Goal: Obtain resource: Obtain resource

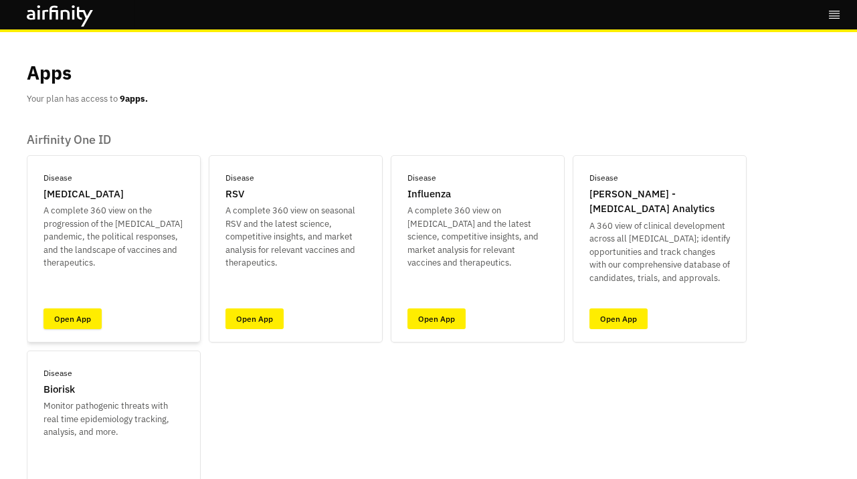
click at [86, 314] on link "Open App" at bounding box center [72, 318] width 58 height 21
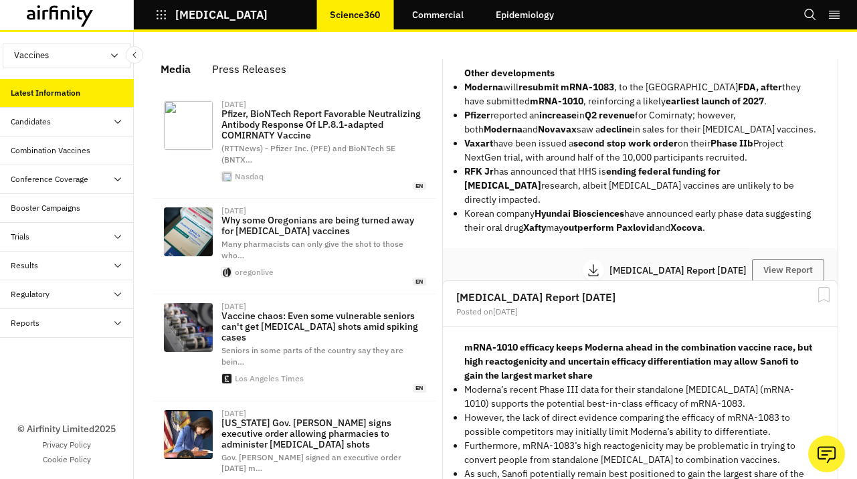
scroll to position [297, 0]
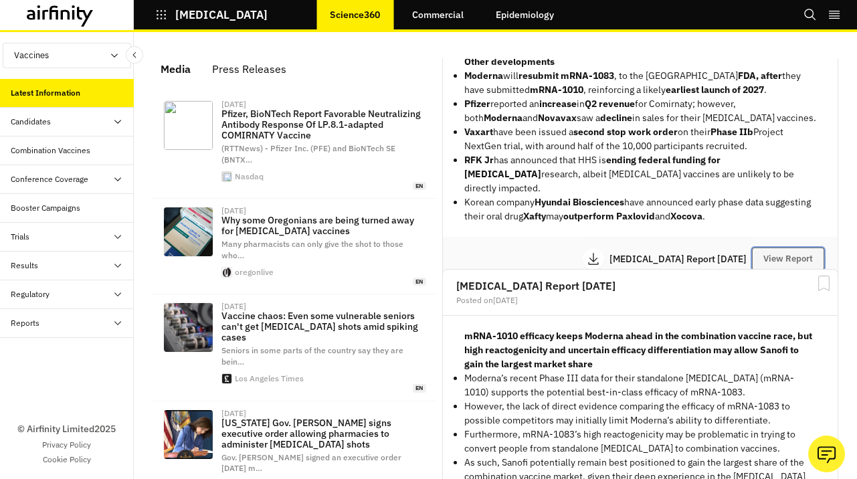
click at [802, 248] on button "View Report" at bounding box center [788, 259] width 72 height 23
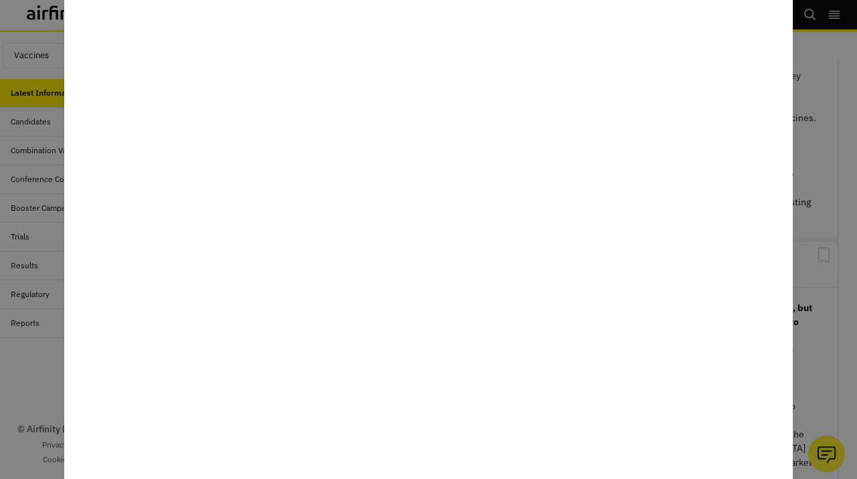
drag, startPoint x: 835, startPoint y: 254, endPoint x: 829, endPoint y: 254, distance: 6.7
click at [835, 254] on div at bounding box center [428, 239] width 857 height 479
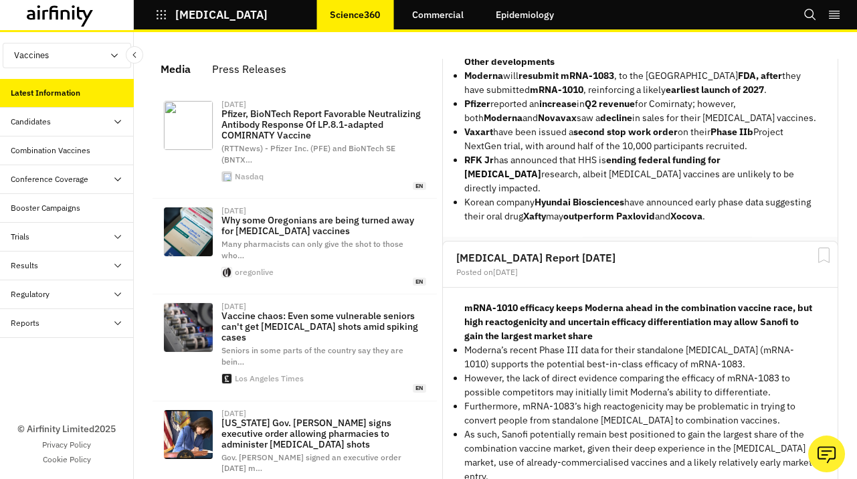
click at [806, 237] on div "[MEDICAL_DATA] Report [DATE] View Report" at bounding box center [640, 258] width 395 height 43
click at [801, 248] on button "View Report" at bounding box center [788, 259] width 72 height 23
